Goal: Book appointment/travel/reservation

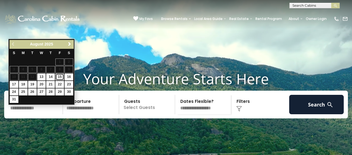
click at [59, 77] on link "15" at bounding box center [59, 77] width 9 height 7
type input "*******"
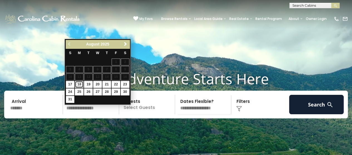
click at [79, 85] on link "18" at bounding box center [79, 84] width 9 height 7
type input "*******"
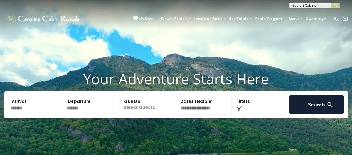
click at [237, 115] on div "Click to Choose" at bounding box center [260, 104] width 55 height 19
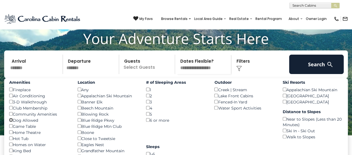
scroll to position [28, 0]
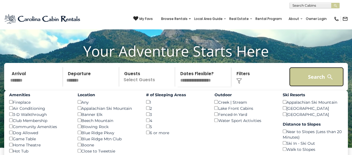
click at [326, 79] on button "Search" at bounding box center [316, 76] width 55 height 19
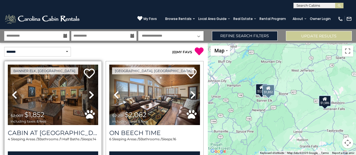
click at [89, 93] on icon at bounding box center [92, 95] width 6 height 9
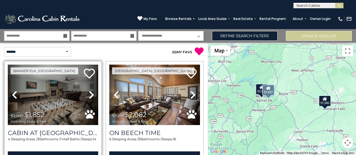
click at [89, 93] on icon at bounding box center [92, 95] width 6 height 9
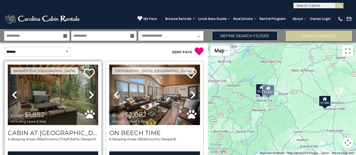
click at [89, 93] on icon at bounding box center [92, 95] width 6 height 9
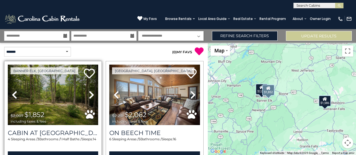
click at [89, 93] on icon at bounding box center [92, 95] width 6 height 9
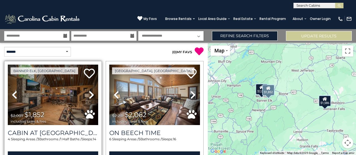
click at [89, 93] on icon at bounding box center [92, 95] width 6 height 9
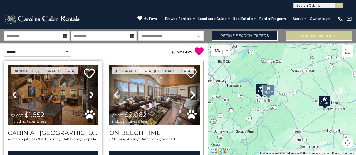
click at [89, 93] on icon at bounding box center [92, 95] width 6 height 9
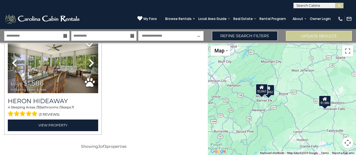
scroll to position [85, 0]
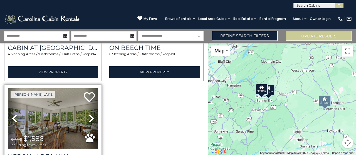
click at [90, 118] on icon at bounding box center [92, 118] width 6 height 9
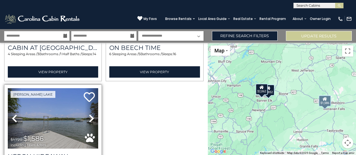
click at [89, 118] on icon at bounding box center [92, 118] width 6 height 9
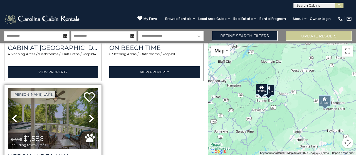
click at [89, 118] on icon at bounding box center [92, 118] width 6 height 9
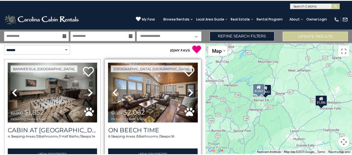
scroll to position [0, 0]
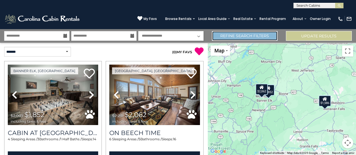
click at [242, 36] on link "Refine Search Filters" at bounding box center [245, 36] width 66 height 10
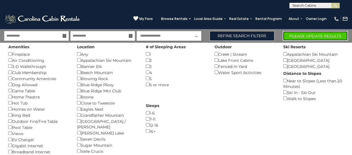
click at [318, 35] on button "Please Update Results" at bounding box center [315, 36] width 65 height 10
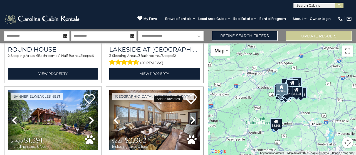
scroll to position [1556, 0]
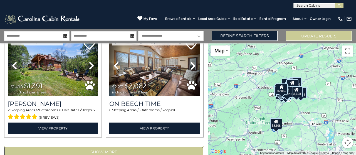
click at [113, 147] on button "Show More" at bounding box center [103, 152] width 199 height 11
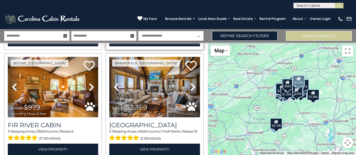
scroll to position [1751, 0]
